Goal: Task Accomplishment & Management: Manage account settings

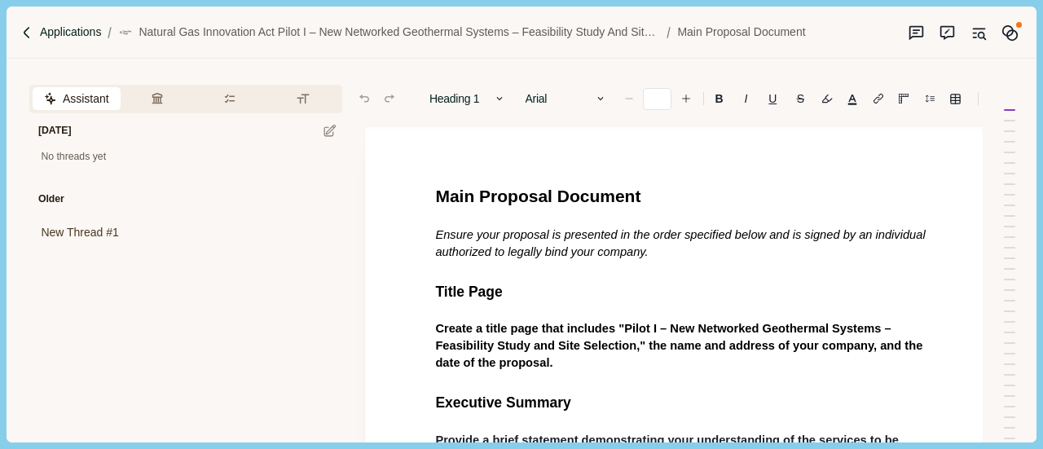
click at [70, 25] on p "Applications" at bounding box center [71, 32] width 62 height 17
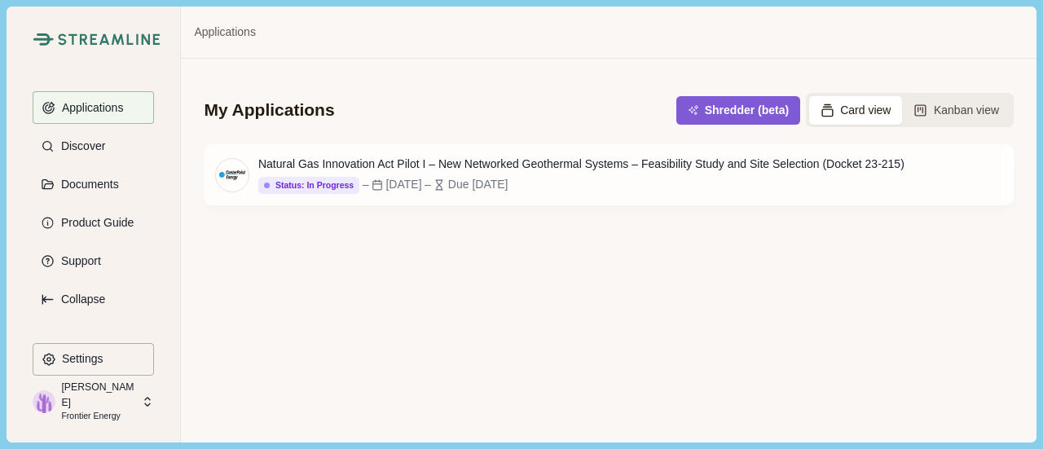
click at [470, 275] on div "My Applications Shredder (beta) Card view Kanban view Natural Gas Innovation Ac…" at bounding box center [608, 250] width 855 height 383
click at [958, 117] on button "Kanban view" at bounding box center [956, 110] width 108 height 29
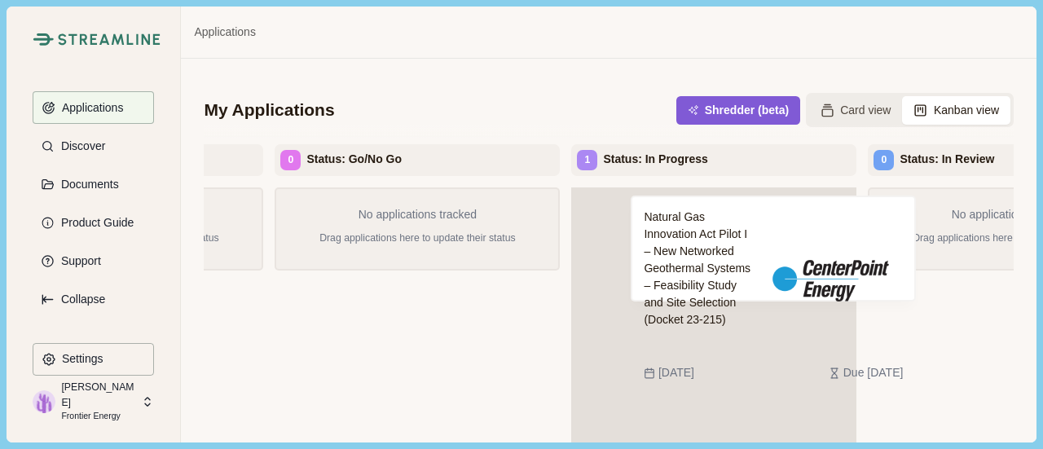
scroll to position [0, 226]
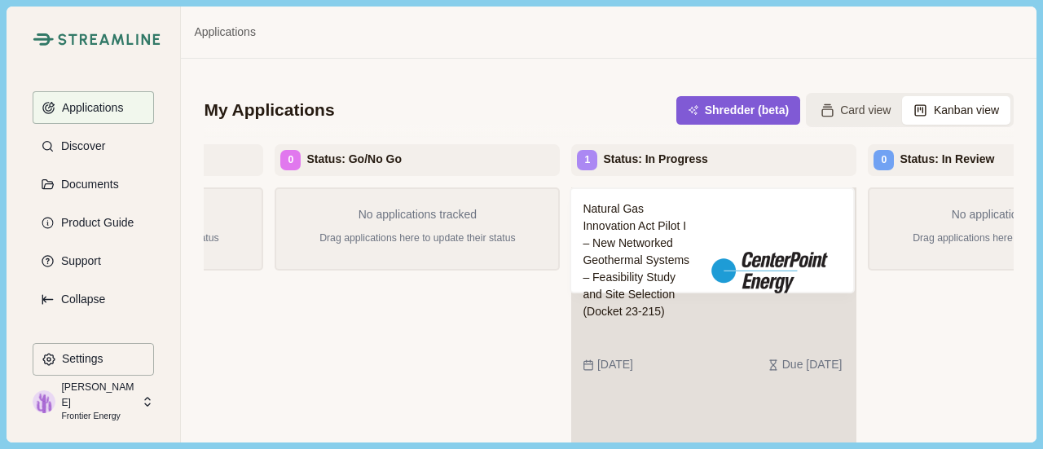
drag, startPoint x: 843, startPoint y: 204, endPoint x: 610, endPoint y: 203, distance: 233.1
click at [610, 203] on div "Natural Gas Innovation Act Pilot I – New Networked Geothermal Systems – Feasibi…" at bounding box center [713, 344] width 285 height 315
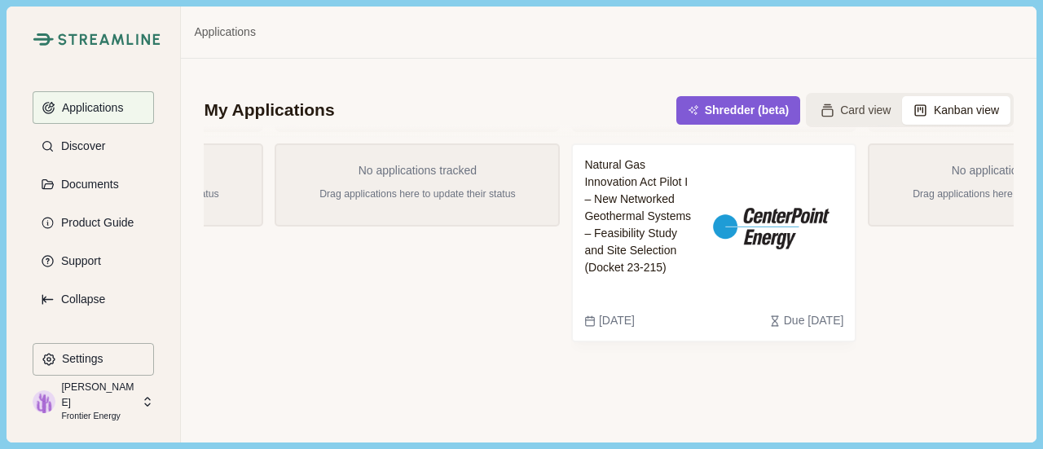
scroll to position [72, 0]
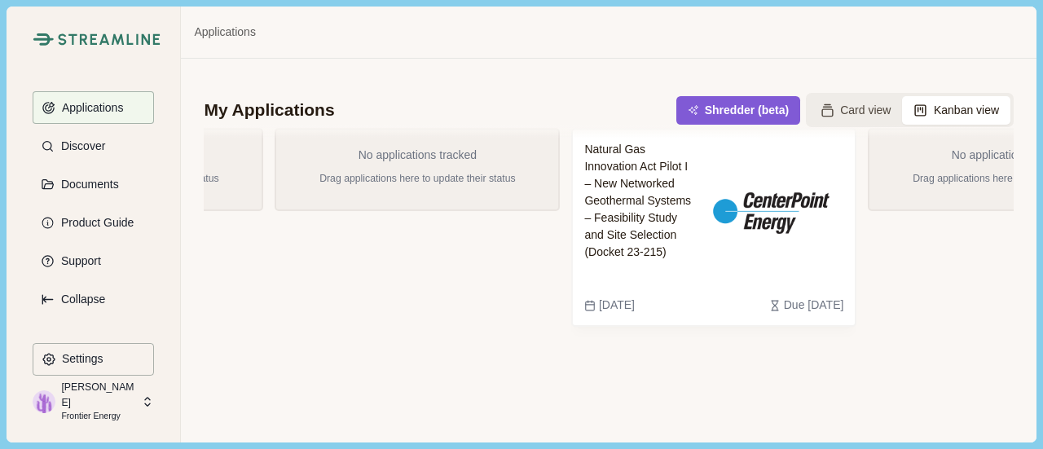
drag, startPoint x: 585, startPoint y: 444, endPoint x: 843, endPoint y: 337, distance: 279.1
click at [851, 333] on div "Streamline Climate Applications Discover Documents Product Guide Support Collap…" at bounding box center [521, 224] width 1043 height 449
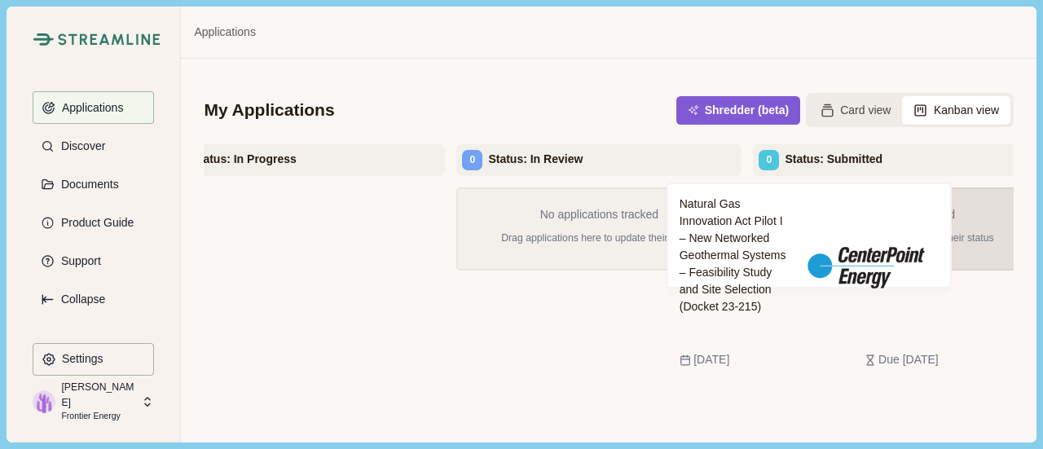
scroll to position [0, 637]
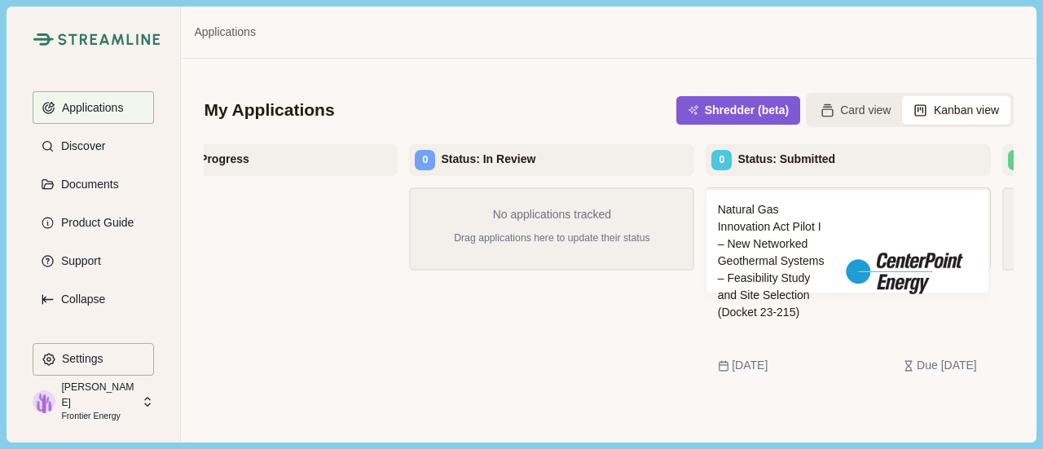
drag, startPoint x: 337, startPoint y: 227, endPoint x: 817, endPoint y: 227, distance: 480.8
click at [817, 227] on div "0 Status: Not Started No applications tracked Drag applications here to update …" at bounding box center [608, 375] width 809 height 463
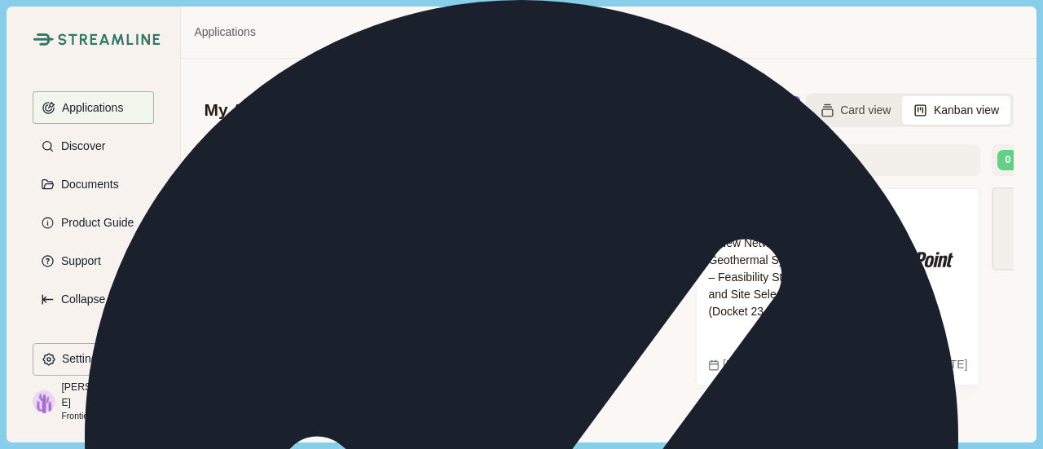
click at [546, 401] on div "No applications tracked Drag applications here to update their status" at bounding box center [541, 344] width 285 height 315
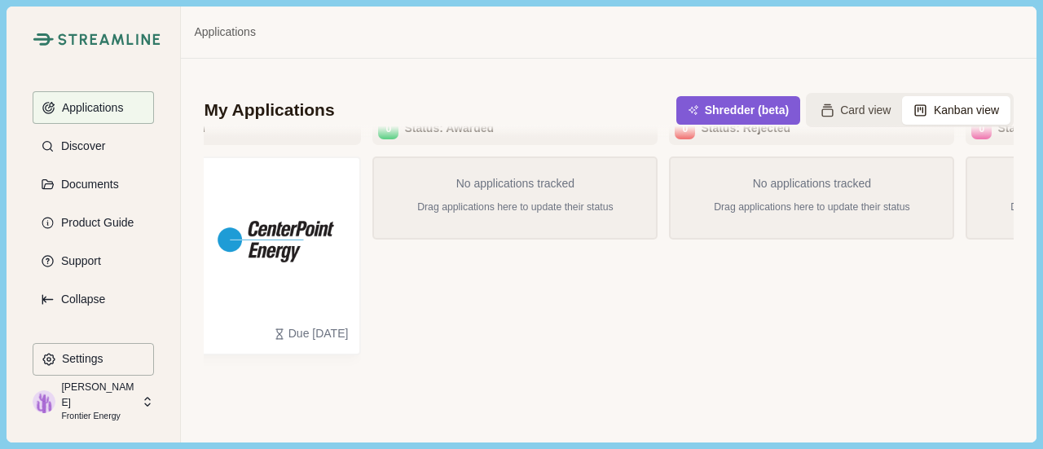
scroll to position [0, 0]
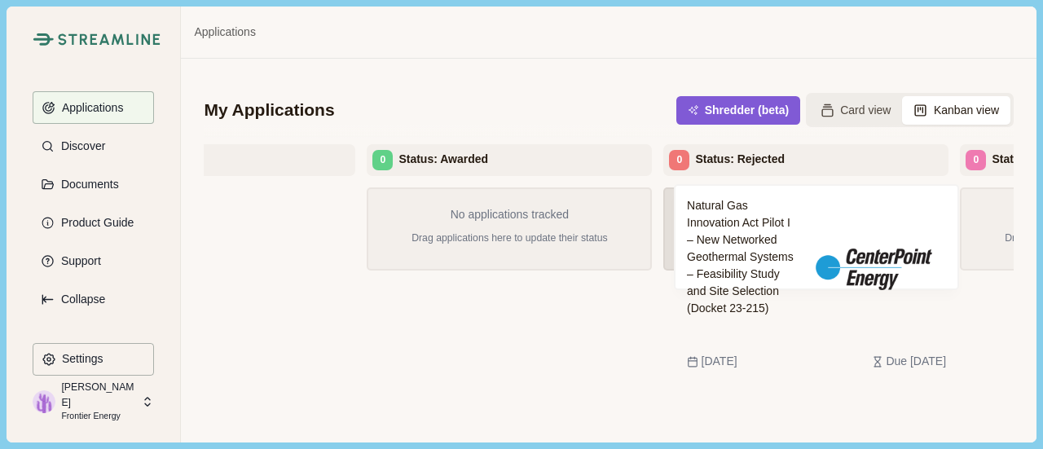
drag, startPoint x: 227, startPoint y: 216, endPoint x: 831, endPoint y: 213, distance: 604.7
click at [831, 213] on div "0 Status: Not Started No applications tracked Drag applications here to update …" at bounding box center [608, 375] width 809 height 463
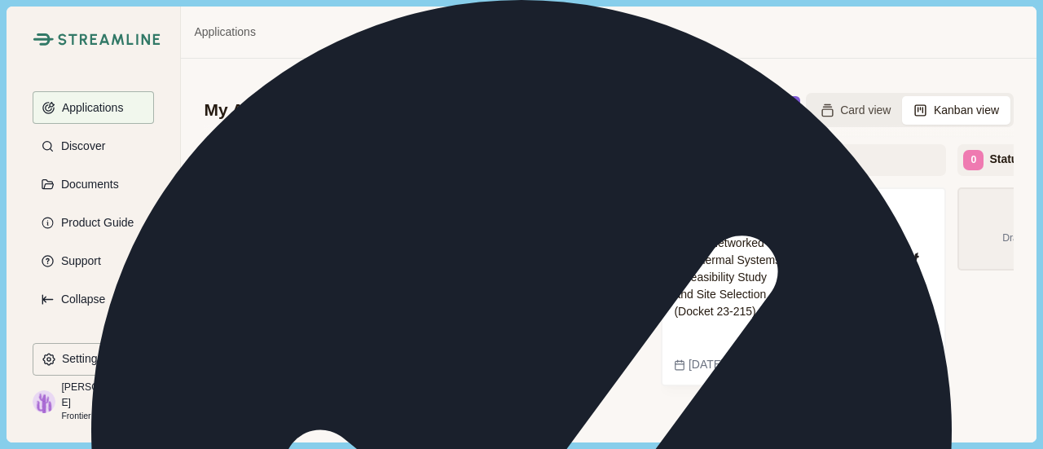
click at [597, 387] on div "No applications tracked Drag applications here to update their status" at bounding box center [506, 344] width 285 height 315
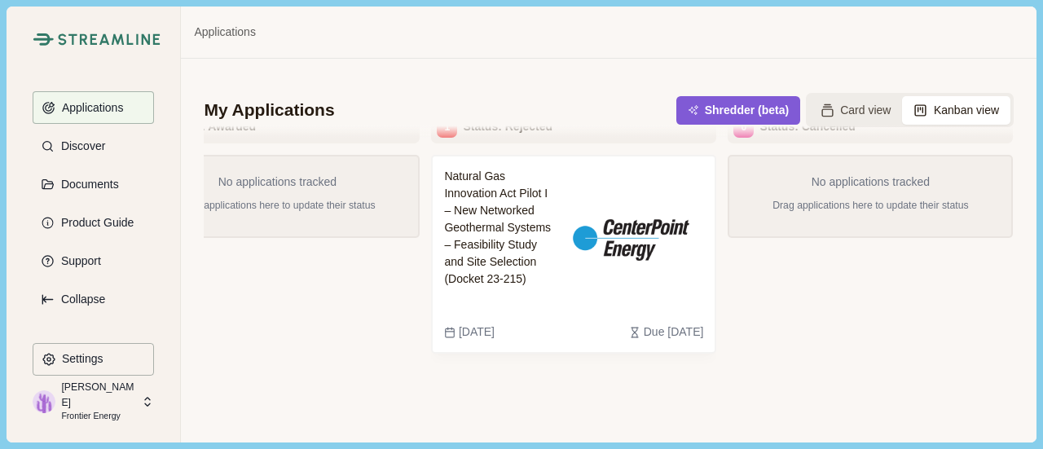
scroll to position [0, 0]
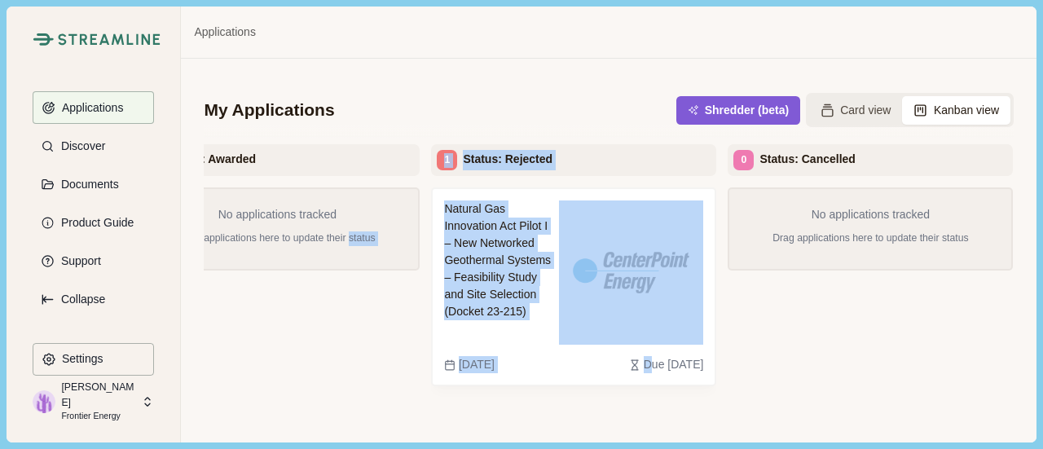
drag, startPoint x: 607, startPoint y: 441, endPoint x: 238, endPoint y: 432, distance: 369.3
click at [240, 435] on div "0 Status: Not Started No applications tracked Drag applications here to update …" at bounding box center [608, 322] width 809 height 357
click at [243, 390] on div "No applications tracked Drag applications here to update their status" at bounding box center [276, 344] width 285 height 315
